Goal: Information Seeking & Learning: Check status

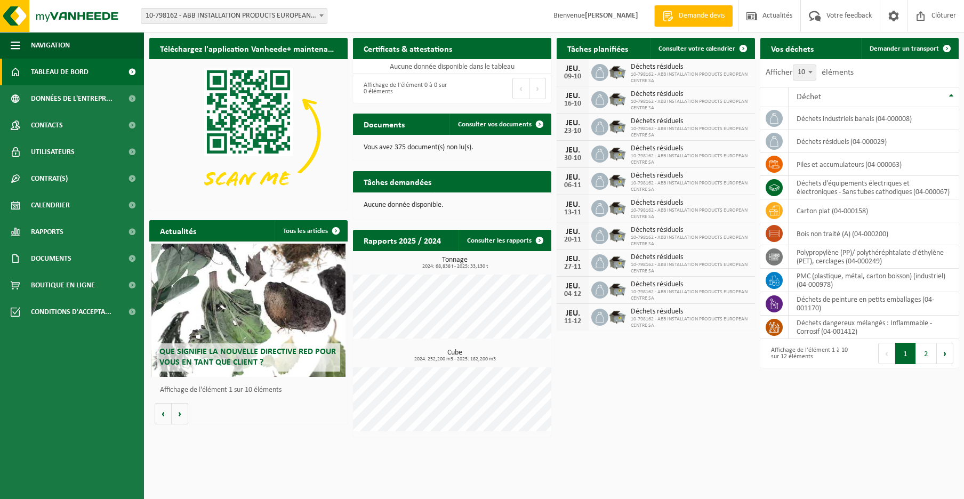
click at [56, 228] on span "Rapports" at bounding box center [47, 232] width 33 height 27
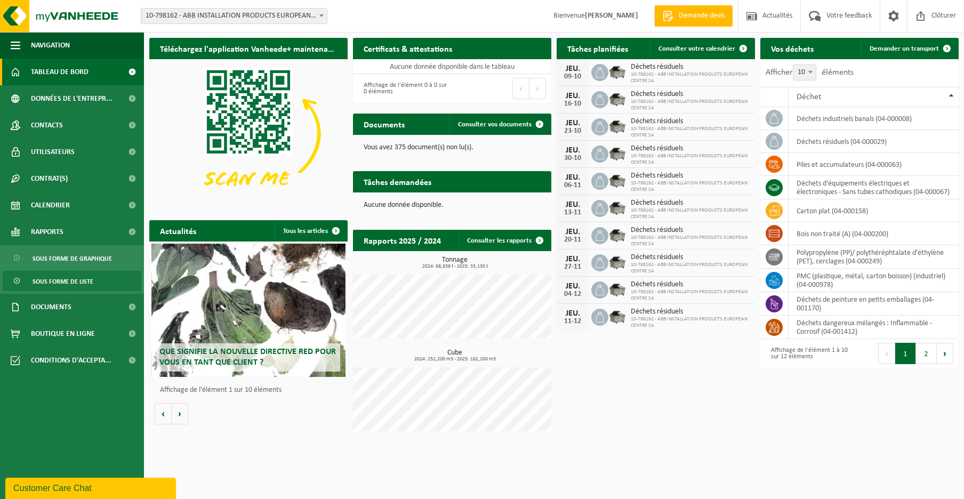
click at [67, 278] on span "Sous forme de liste" at bounding box center [63, 281] width 61 height 20
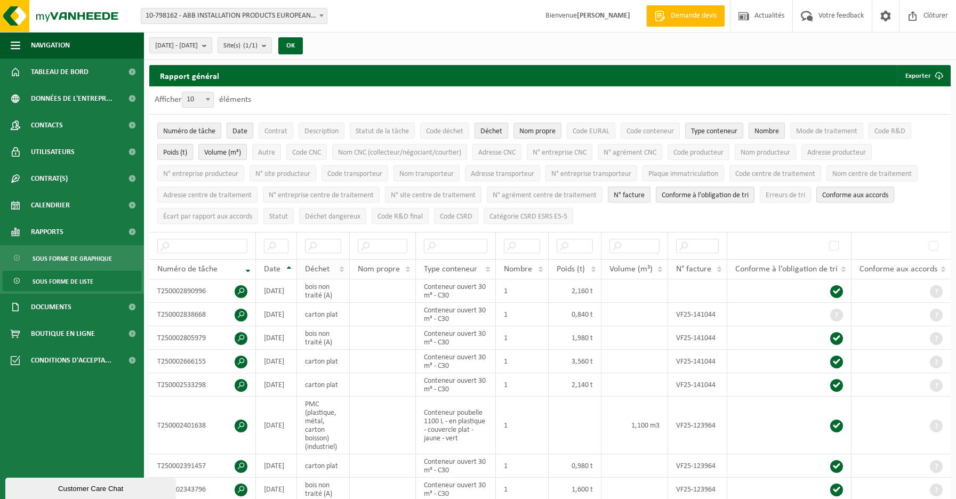
click at [313, 265] on span "Déchet" at bounding box center [317, 269] width 25 height 9
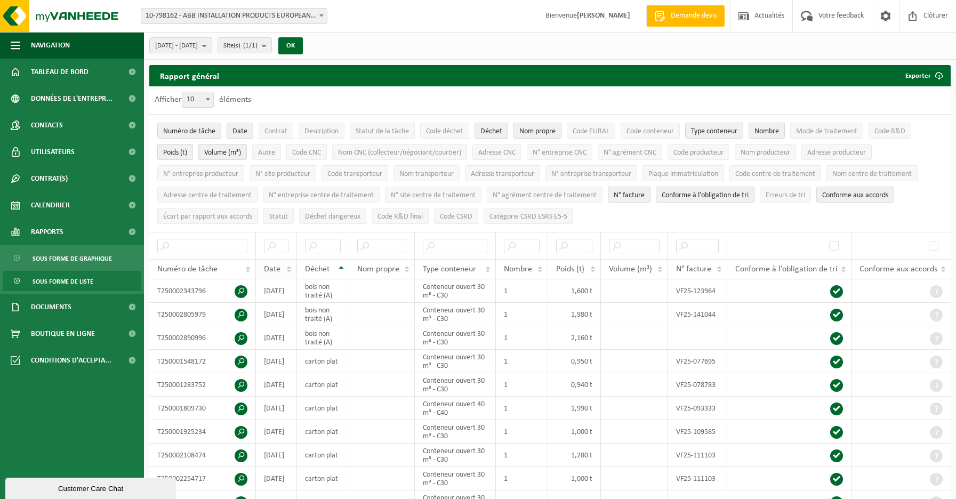
click at [276, 265] on span "Date" at bounding box center [272, 269] width 17 height 9
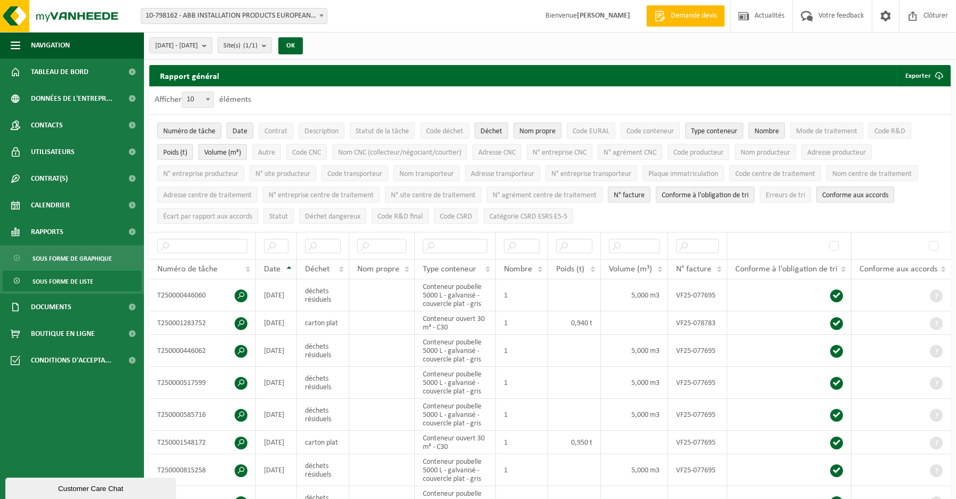
click at [276, 265] on span "Date" at bounding box center [272, 269] width 17 height 9
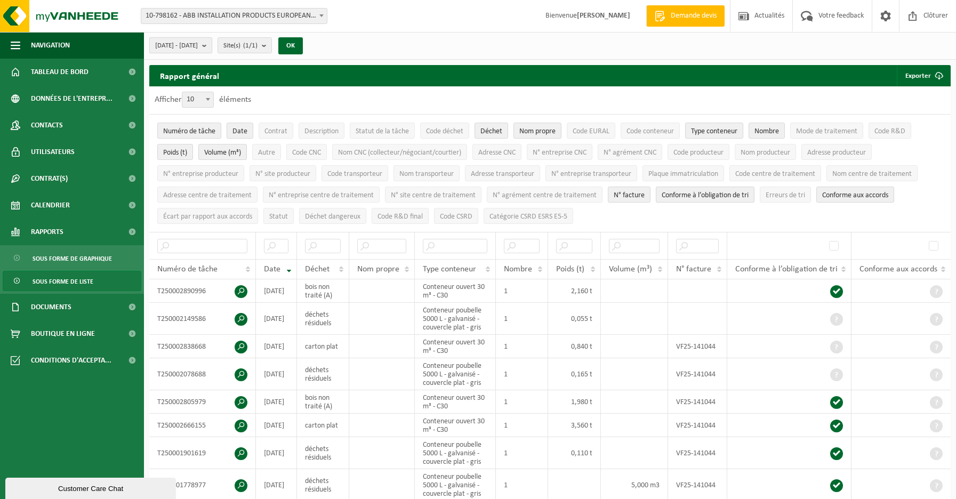
click at [212, 45] on b "submit" at bounding box center [207, 45] width 10 height 15
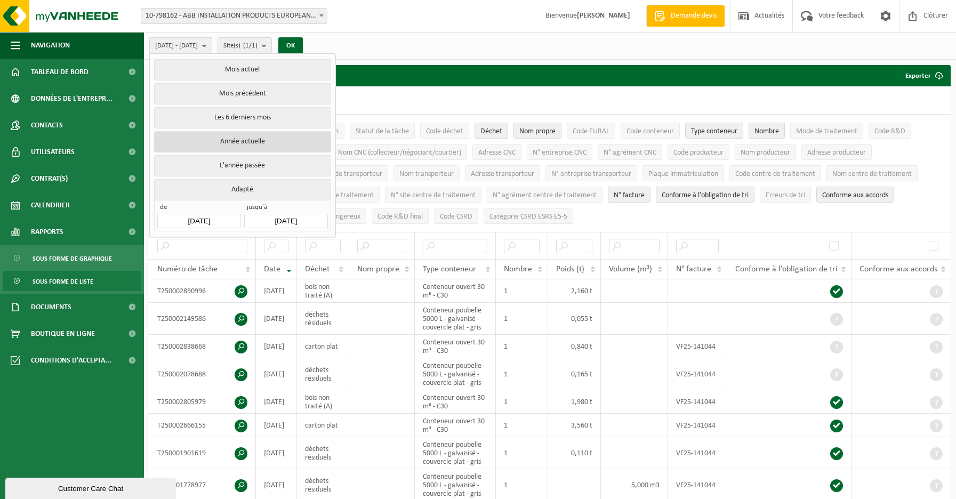
click at [239, 144] on button "Année actuelle" at bounding box center [242, 141] width 176 height 21
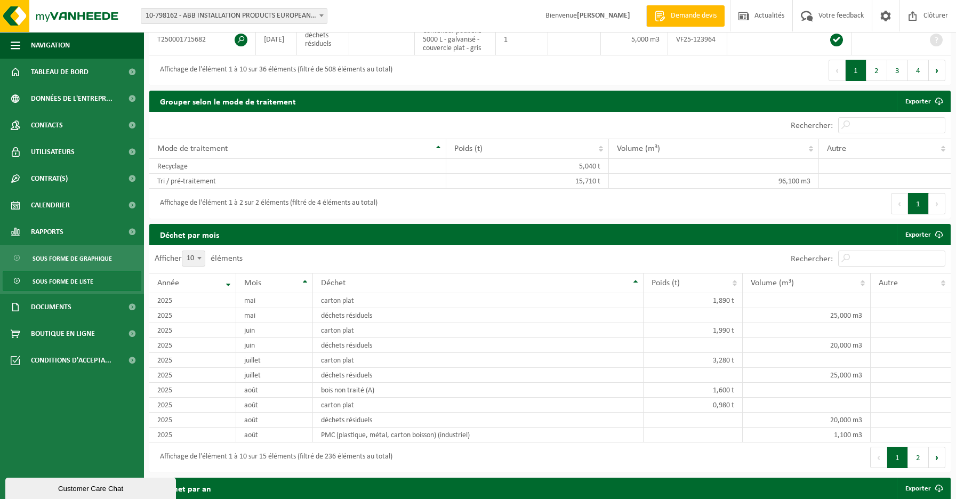
scroll to position [533, 0]
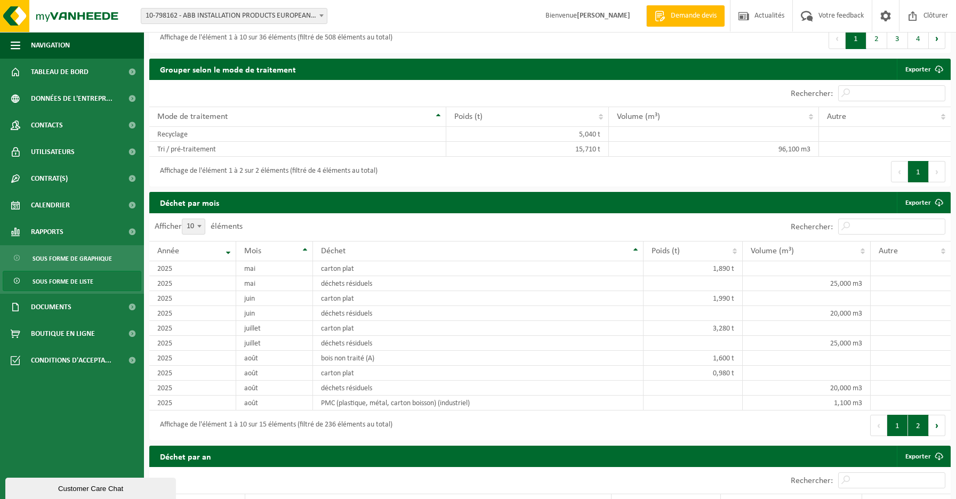
click at [917, 421] on button "2" at bounding box center [918, 425] width 21 height 21
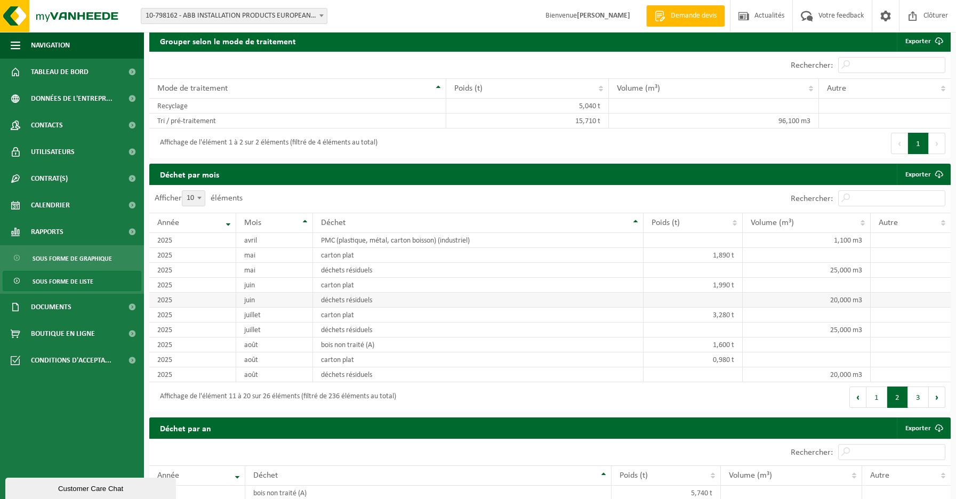
scroll to position [586, 0]
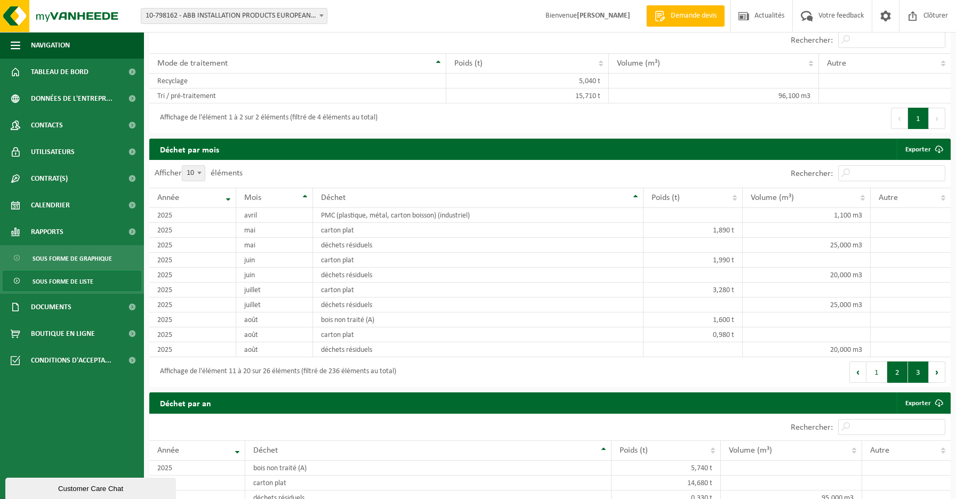
click at [918, 369] on button "3" at bounding box center [918, 371] width 21 height 21
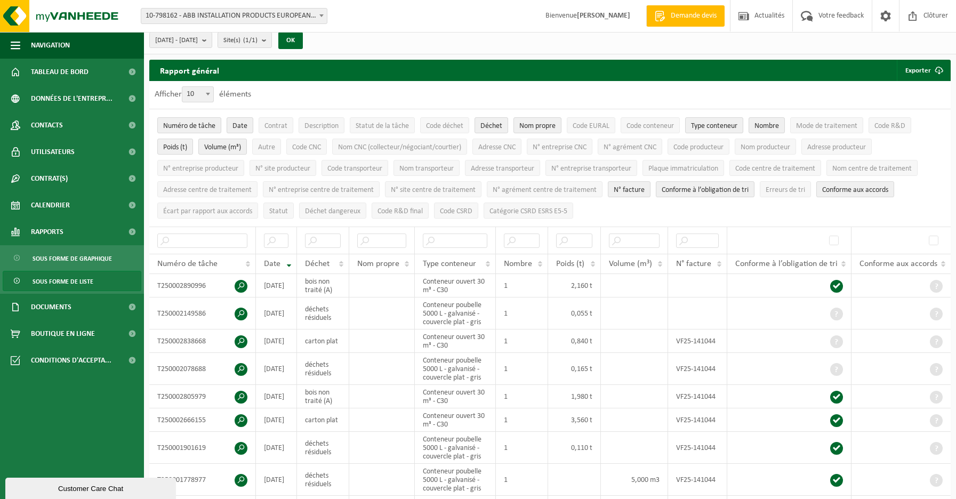
scroll to position [0, 0]
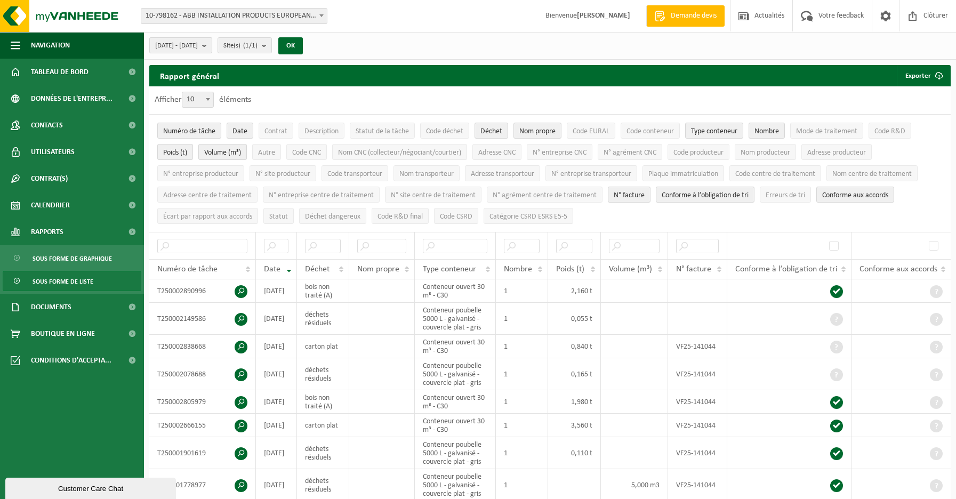
click at [212, 47] on b "submit" at bounding box center [207, 45] width 10 height 15
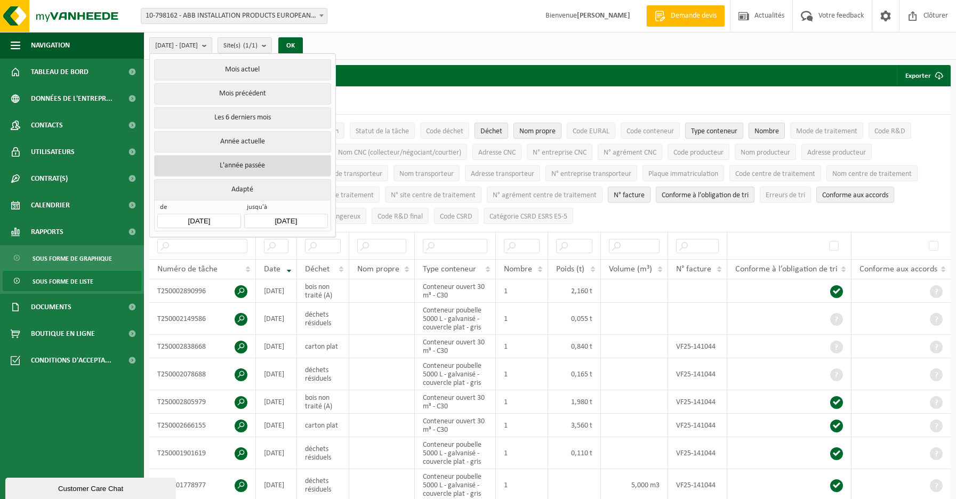
click at [239, 161] on button "L'année passée" at bounding box center [242, 165] width 176 height 21
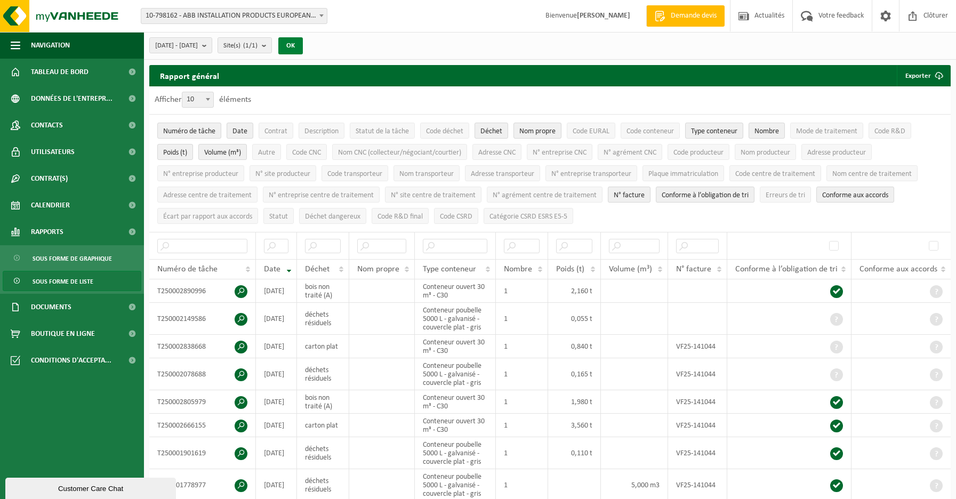
click at [303, 46] on button "OK" at bounding box center [290, 45] width 25 height 17
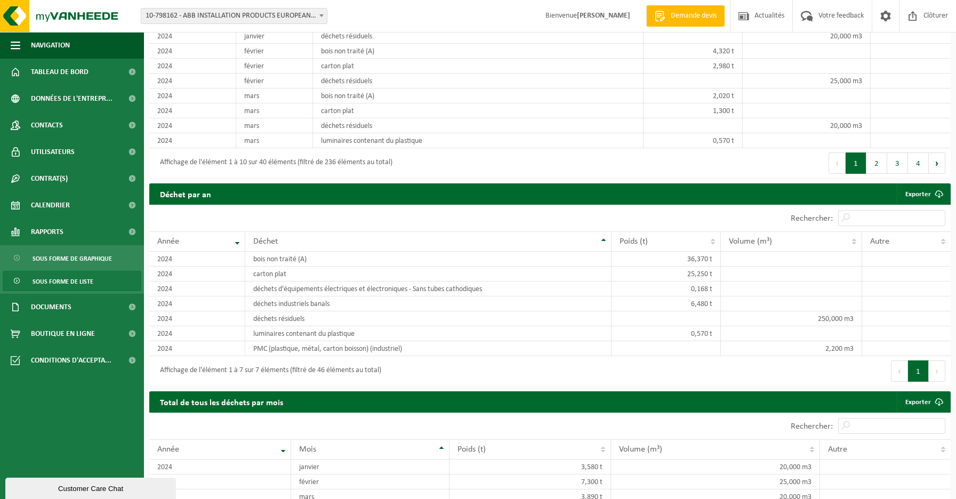
scroll to position [853, 0]
